Goal: Task Accomplishment & Management: Manage account settings

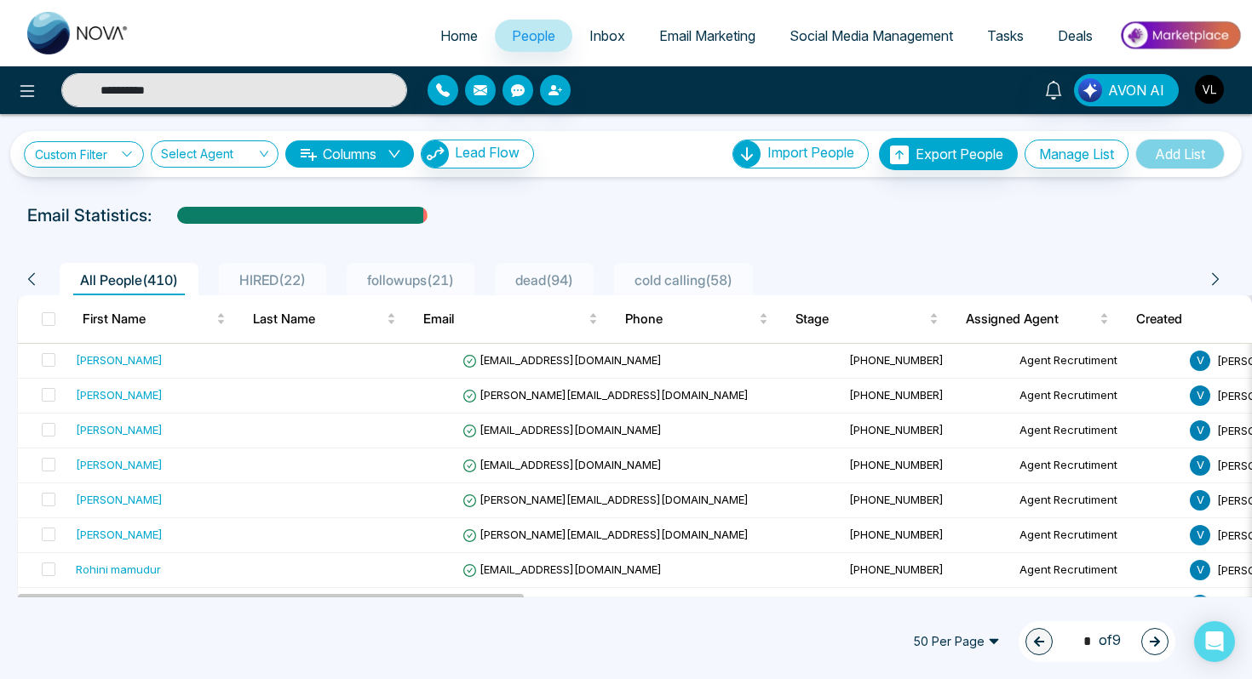
click at [1222, 101] on button "button" at bounding box center [1209, 89] width 31 height 31
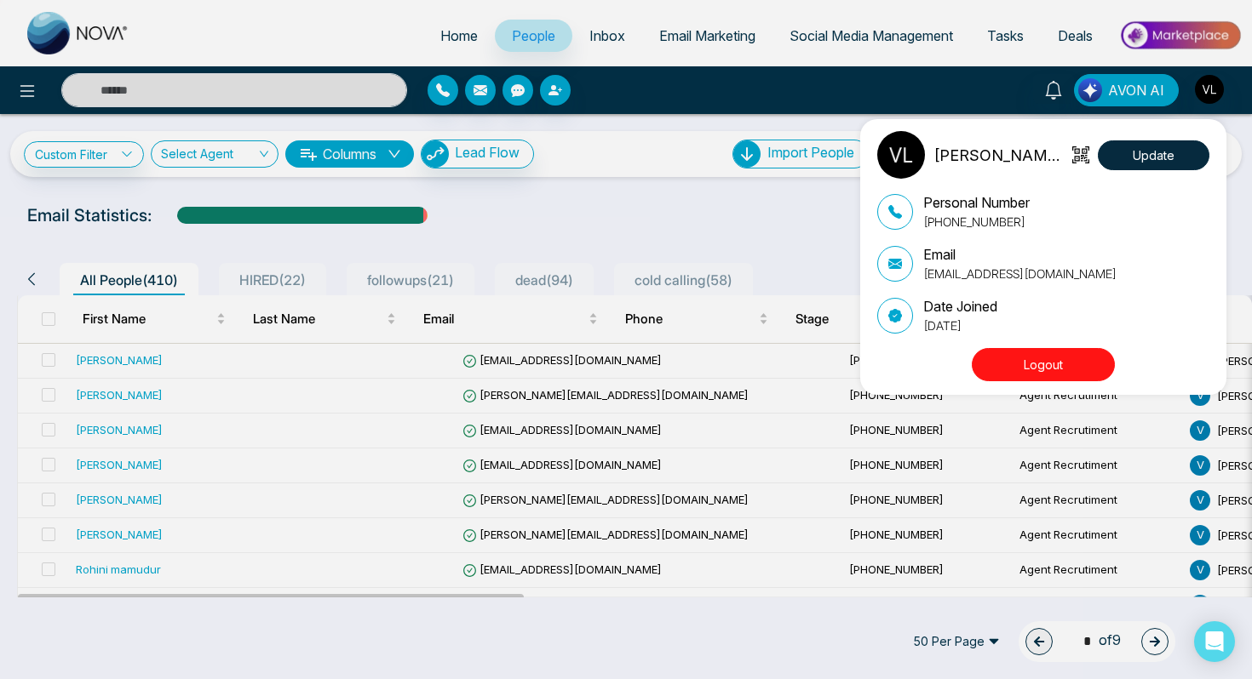
click at [1035, 358] on button "Logout" at bounding box center [1043, 364] width 143 height 33
